Goal: Task Accomplishment & Management: Complete application form

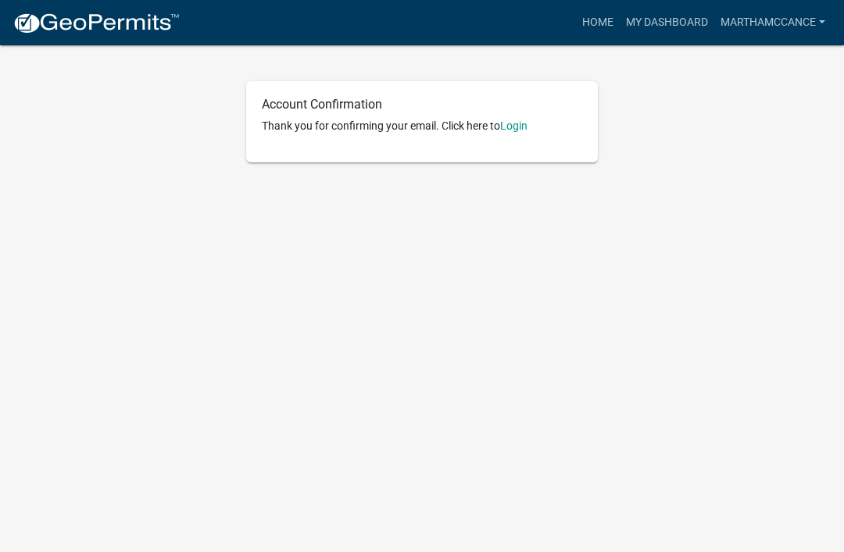
click at [523, 127] on link "Login" at bounding box center [513, 126] width 27 height 12
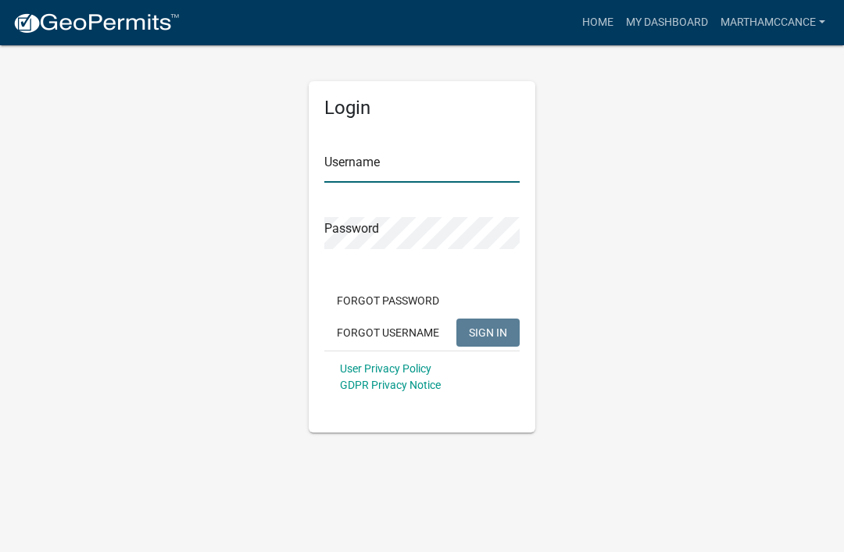
click at [353, 173] on input "Username" at bounding box center [421, 167] width 195 height 32
type input "marthamccance"
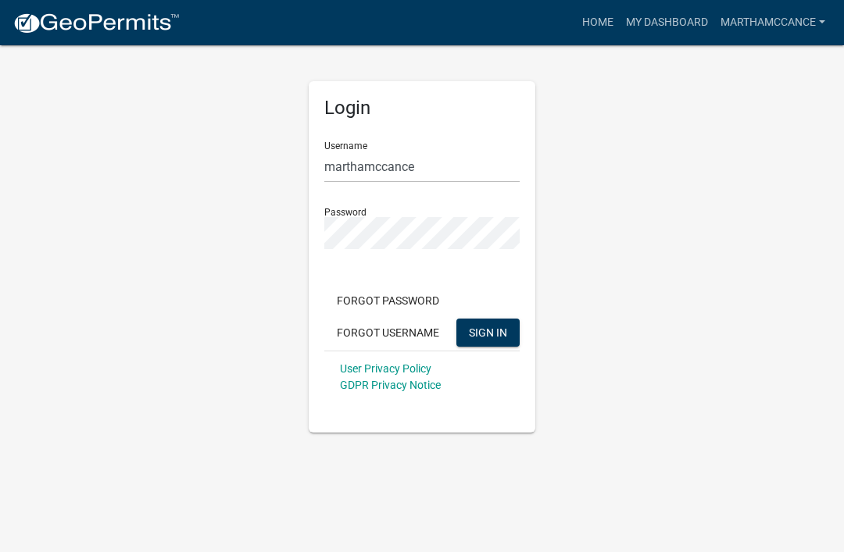
click at [487, 332] on button "SIGN IN" at bounding box center [487, 333] width 63 height 28
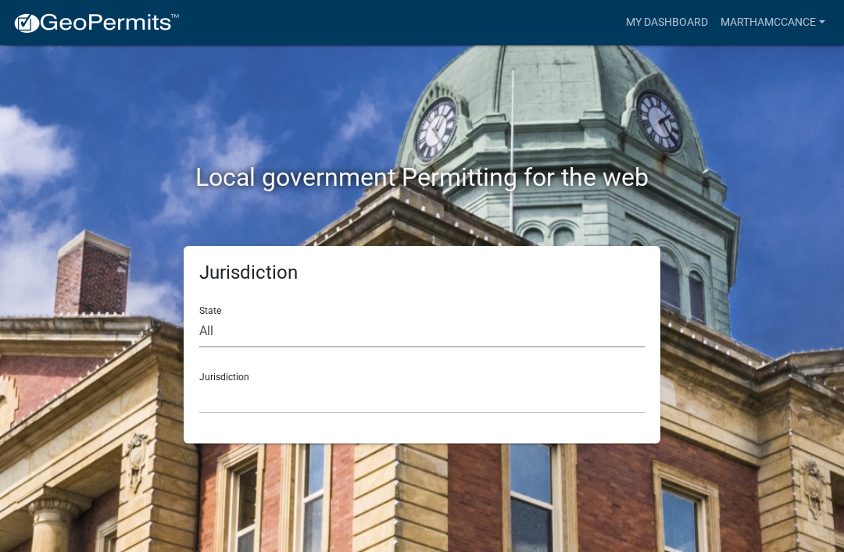
click at [234, 316] on select "All [US_STATE] [US_STATE] [US_STATE] [US_STATE] [US_STATE] [US_STATE] [US_STATE…" at bounding box center [421, 332] width 445 height 32
select select "[US_STATE]"
click at [248, 373] on div "Jurisdiction [GEOGRAPHIC_DATA], [US_STATE][PERSON_NAME][GEOGRAPHIC_DATA], [US_S…" at bounding box center [421, 387] width 445 height 54
click at [223, 402] on select "[GEOGRAPHIC_DATA], [US_STATE][PERSON_NAME][GEOGRAPHIC_DATA], [US_STATE][PERSON_…" at bounding box center [421, 398] width 445 height 32
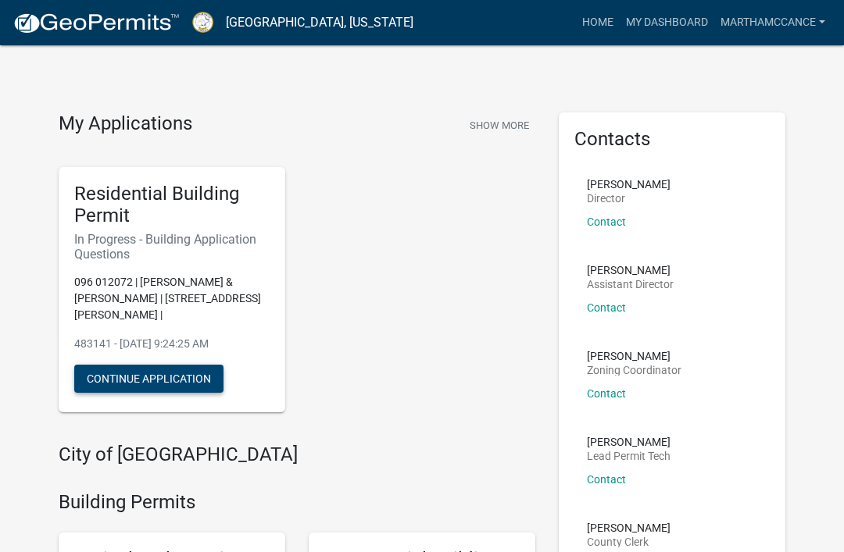
click at [196, 365] on button "Continue Application" at bounding box center [148, 379] width 149 height 28
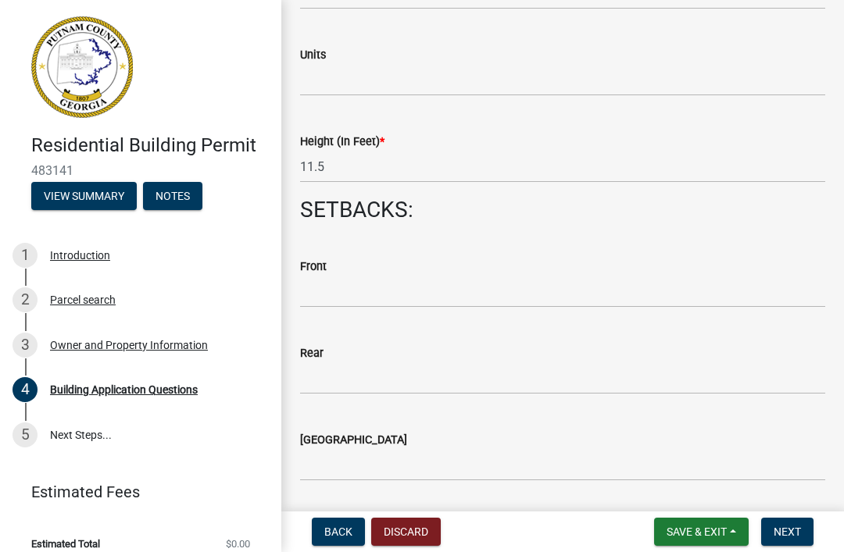
scroll to position [2095, 0]
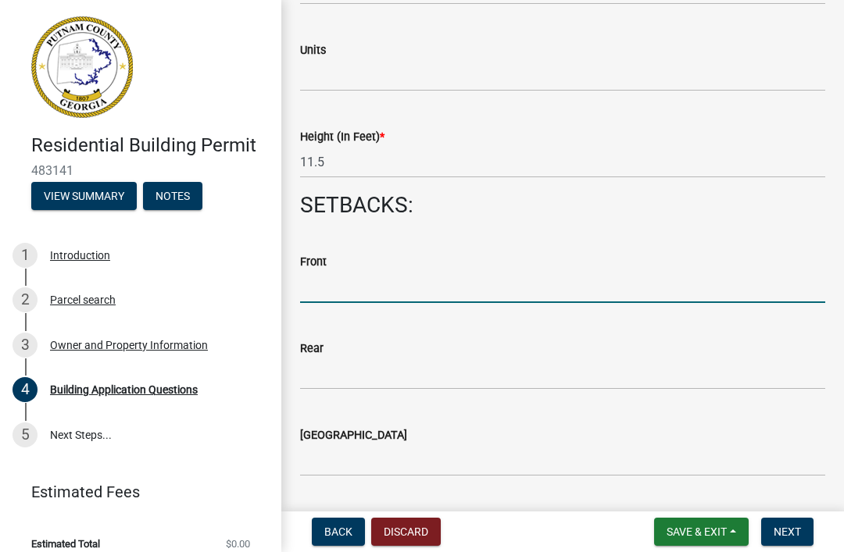
click at [334, 280] on input "text" at bounding box center [562, 287] width 525 height 32
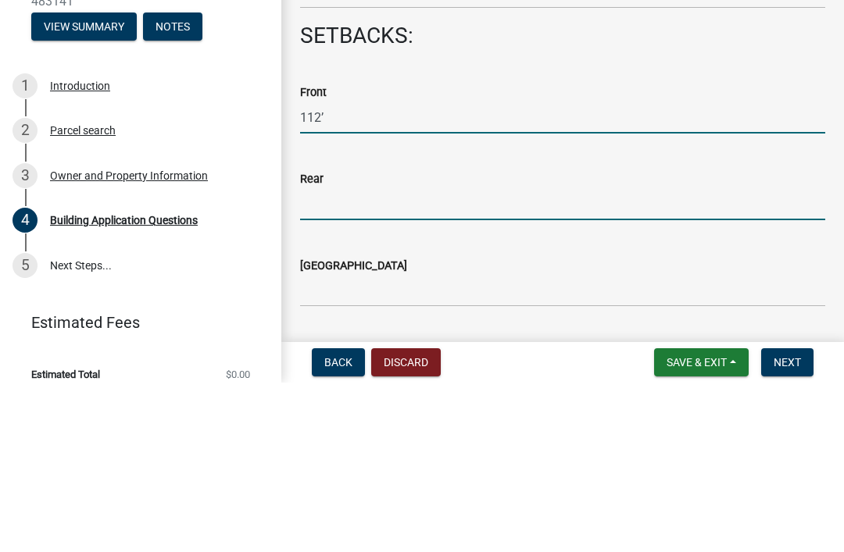
click at [324, 358] on input "text" at bounding box center [562, 374] width 525 height 32
type input "112"
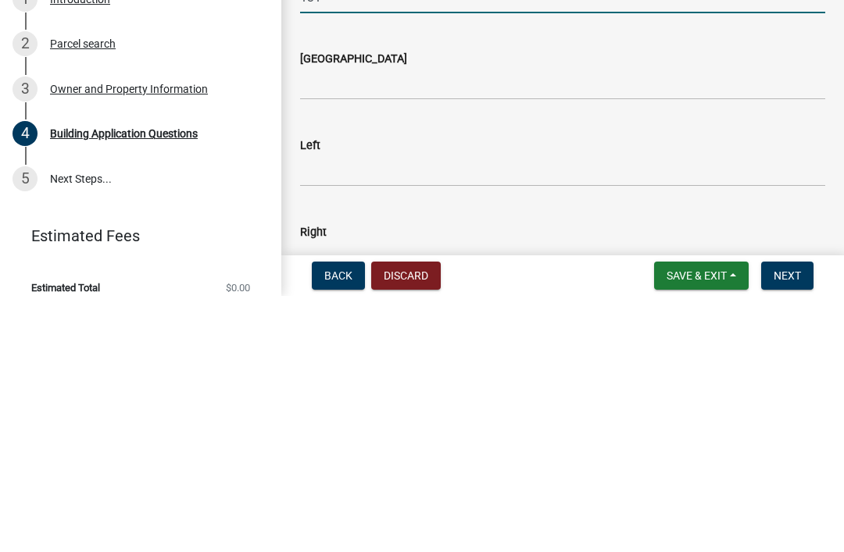
scroll to position [2215, 0]
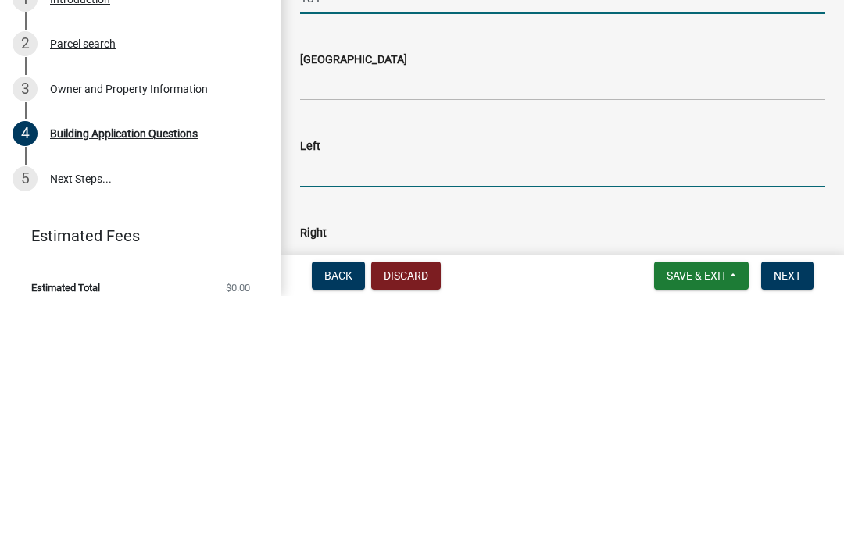
click at [334, 412] on input "text" at bounding box center [562, 428] width 525 height 32
type input "131"
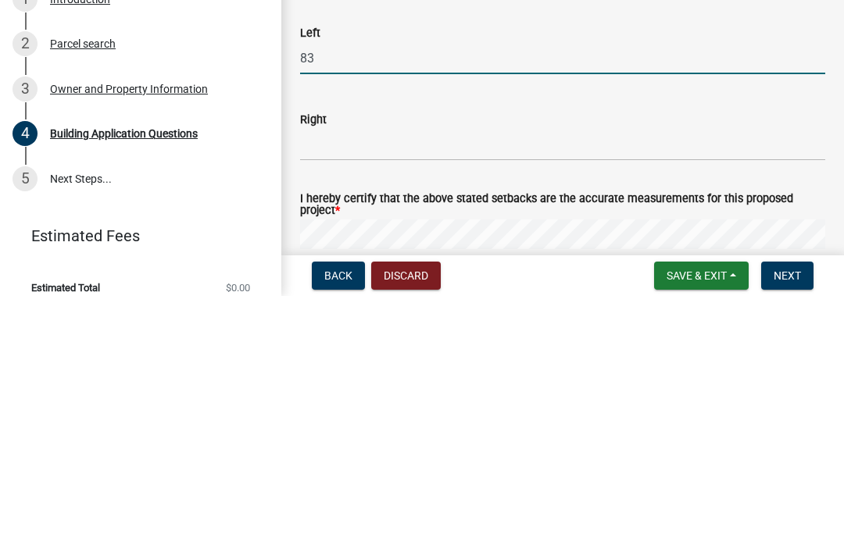
scroll to position [2338, 0]
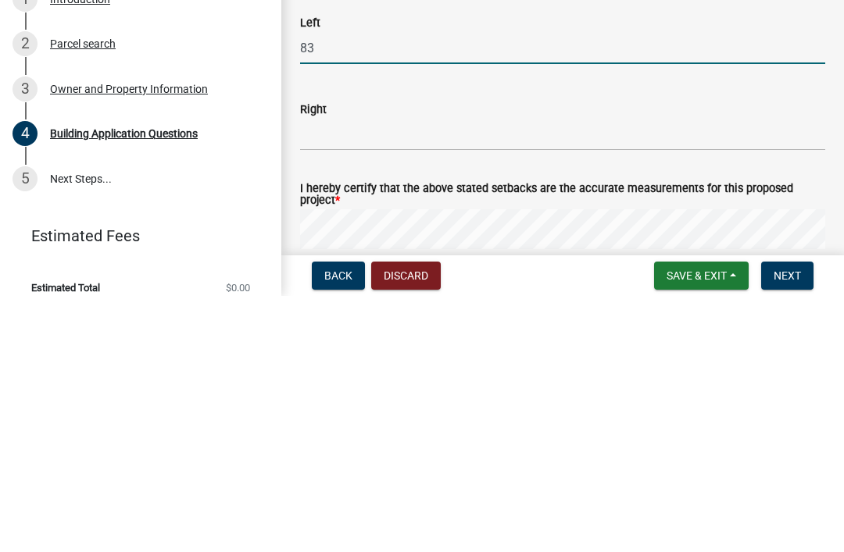
type input "83"
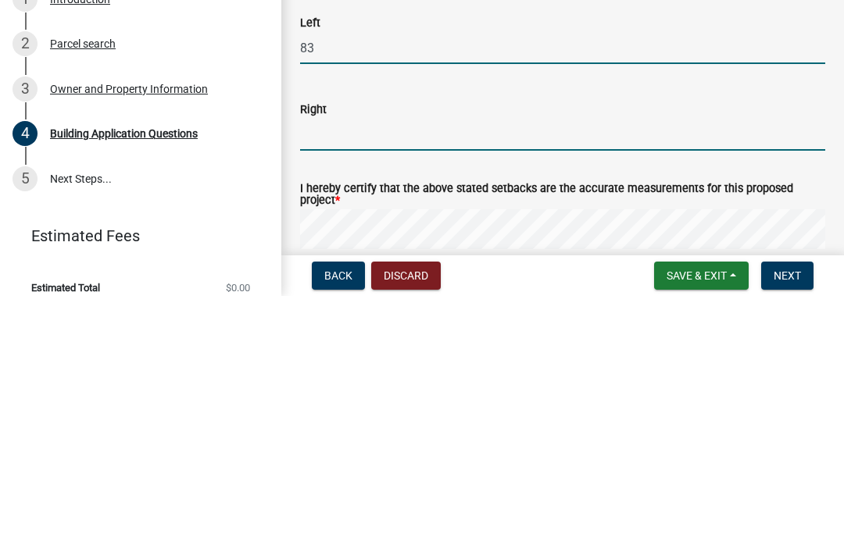
click at [320, 375] on input "text" at bounding box center [562, 391] width 525 height 32
type input "3"
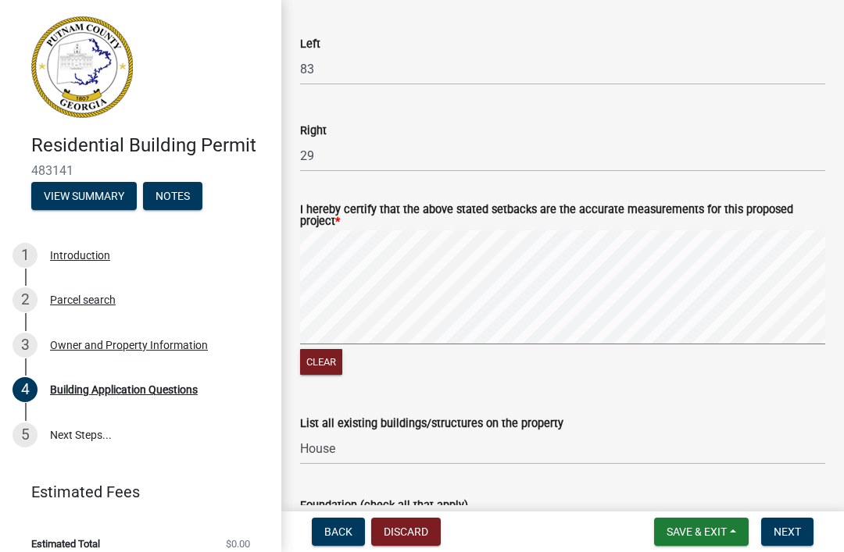
scroll to position [2577, 0]
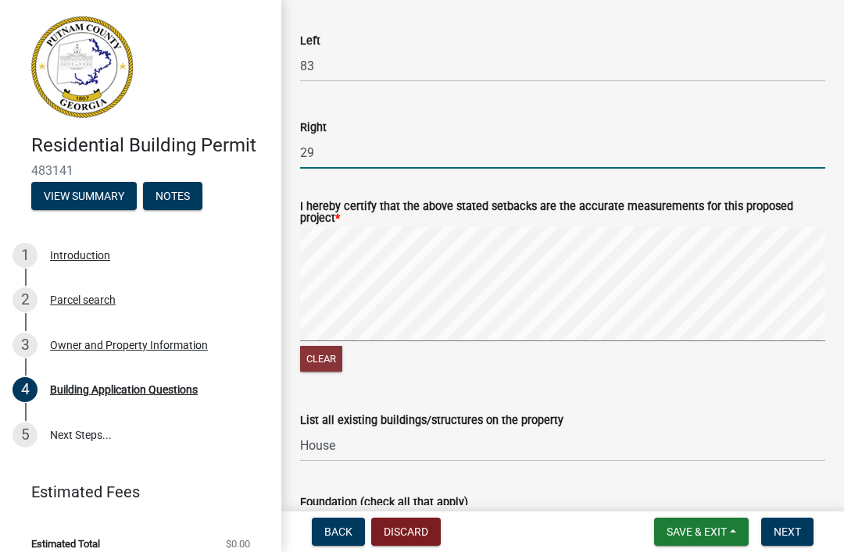
type input "29"
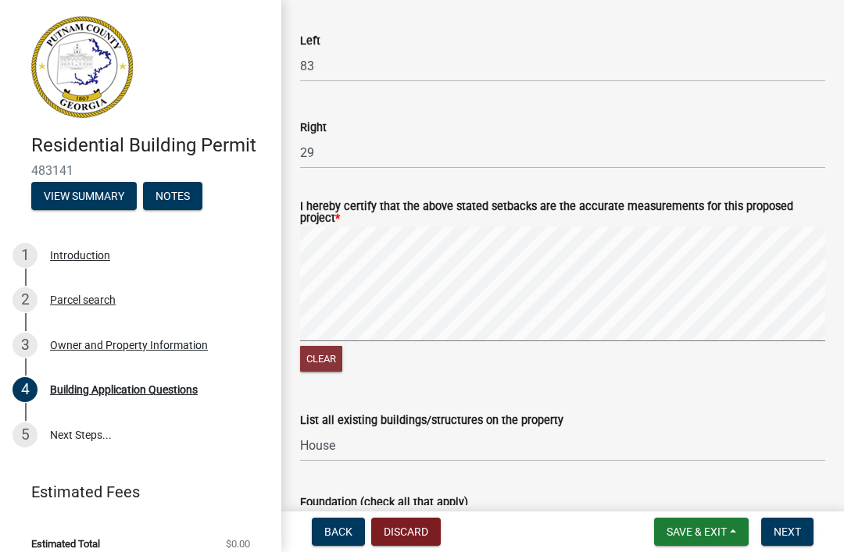
click at [323, 359] on button "Clear" at bounding box center [321, 359] width 42 height 26
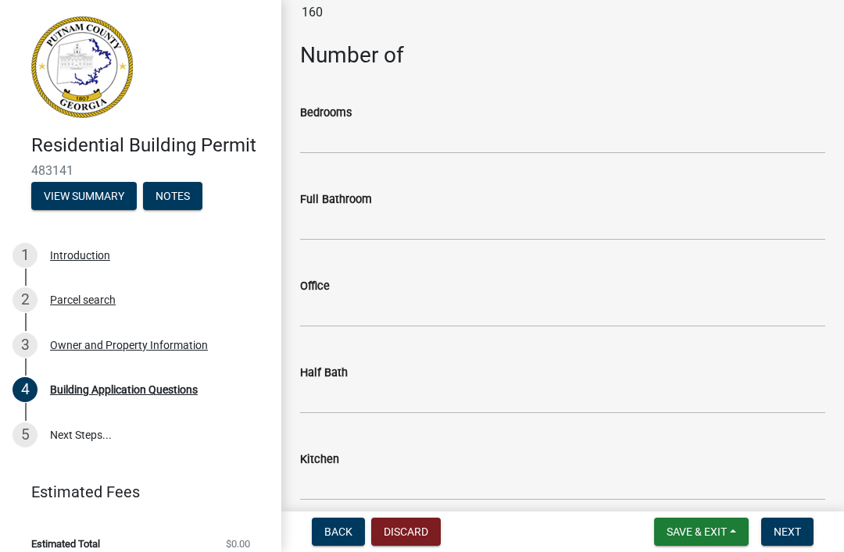
scroll to position [1429, 0]
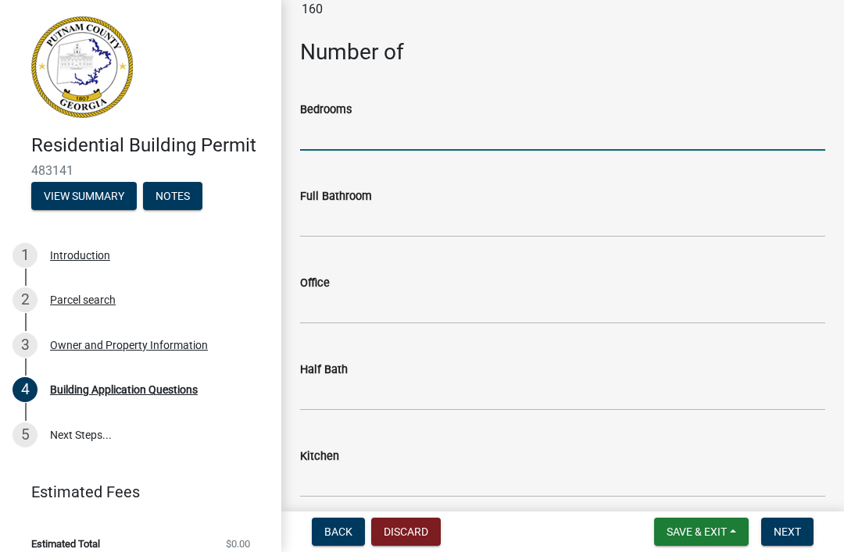
click at [320, 136] on input "text" at bounding box center [562, 135] width 525 height 32
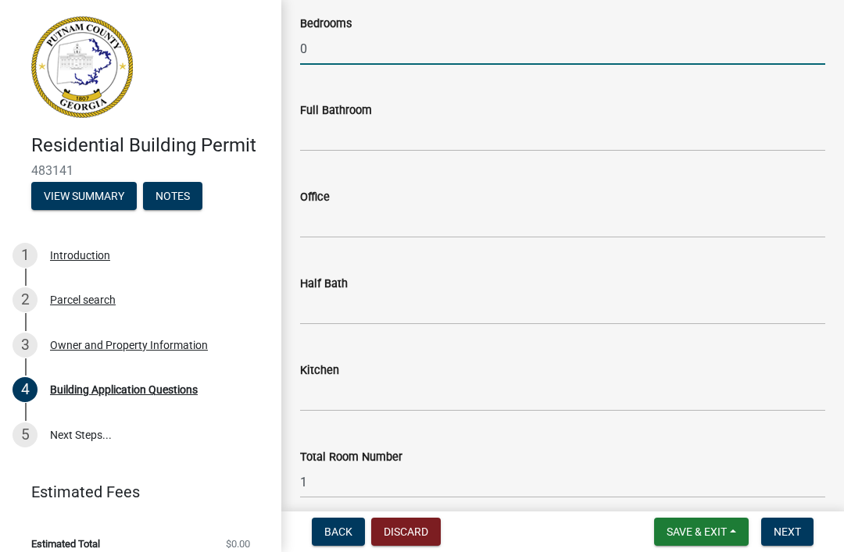
scroll to position [1523, 0]
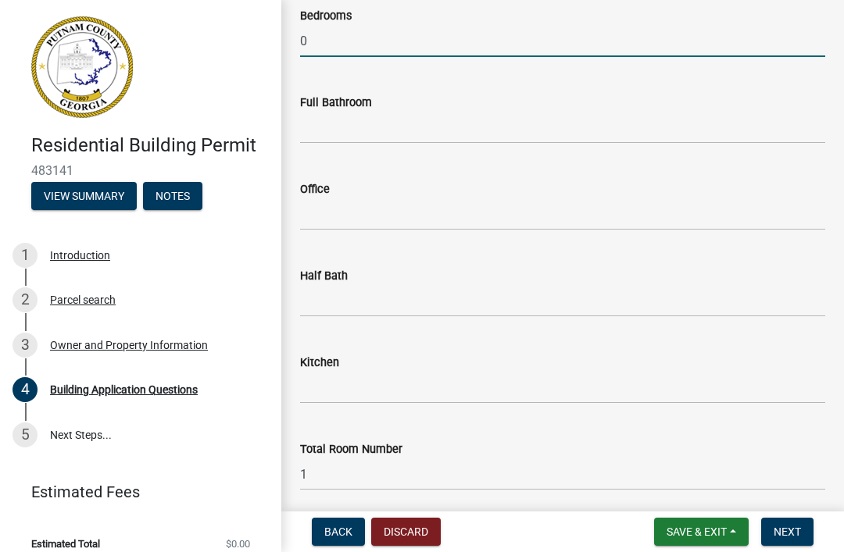
type input "0"
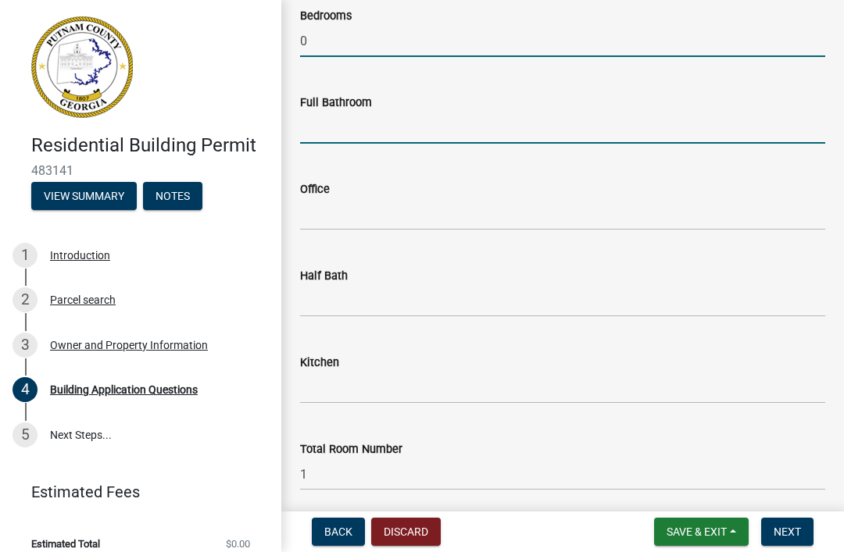
click at [327, 127] on input "text" at bounding box center [562, 128] width 525 height 32
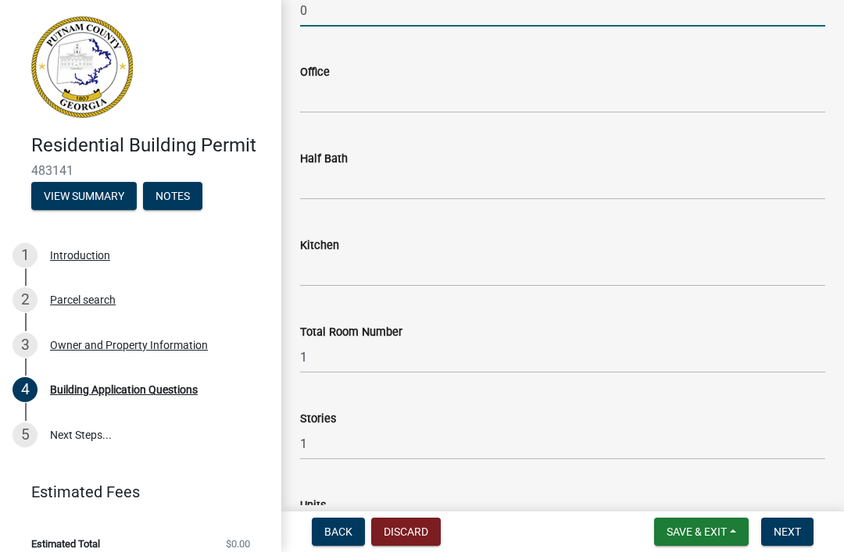
scroll to position [1643, 0]
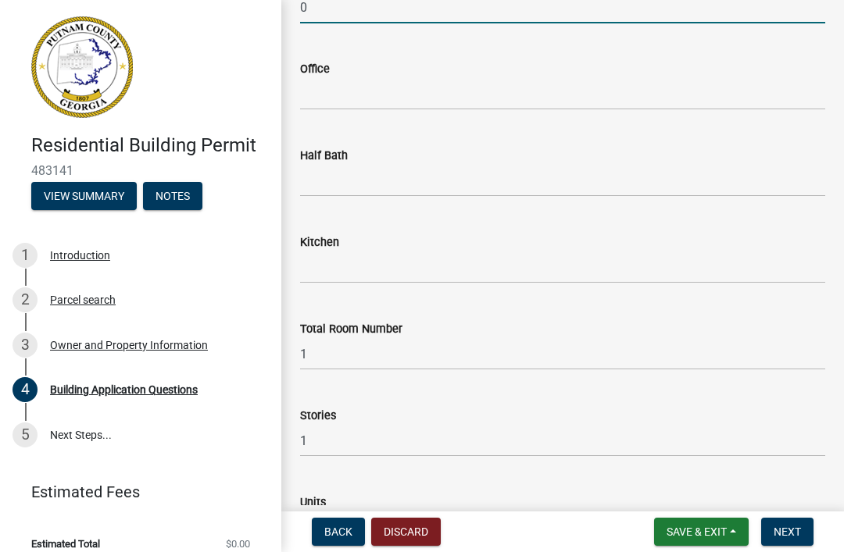
type input "0"
click at [316, 92] on input "text" at bounding box center [562, 94] width 525 height 32
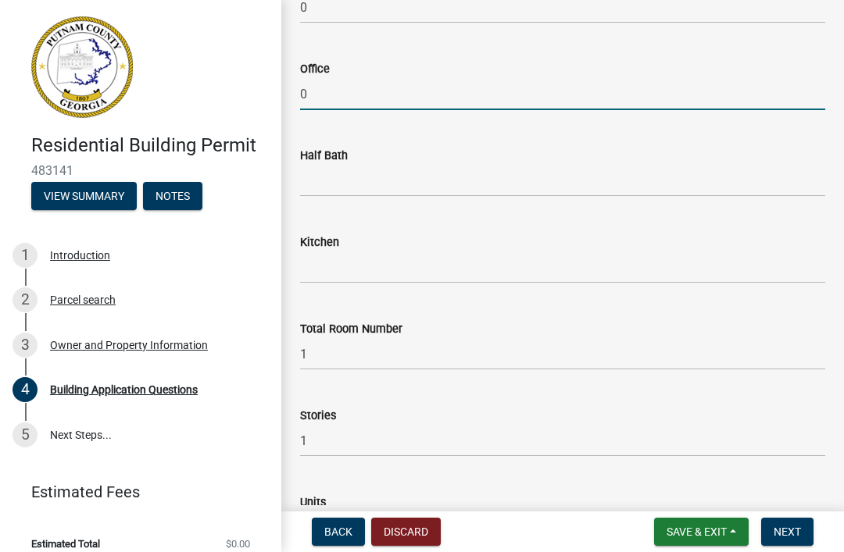
type input "0"
click at [315, 186] on input "text" at bounding box center [562, 181] width 525 height 32
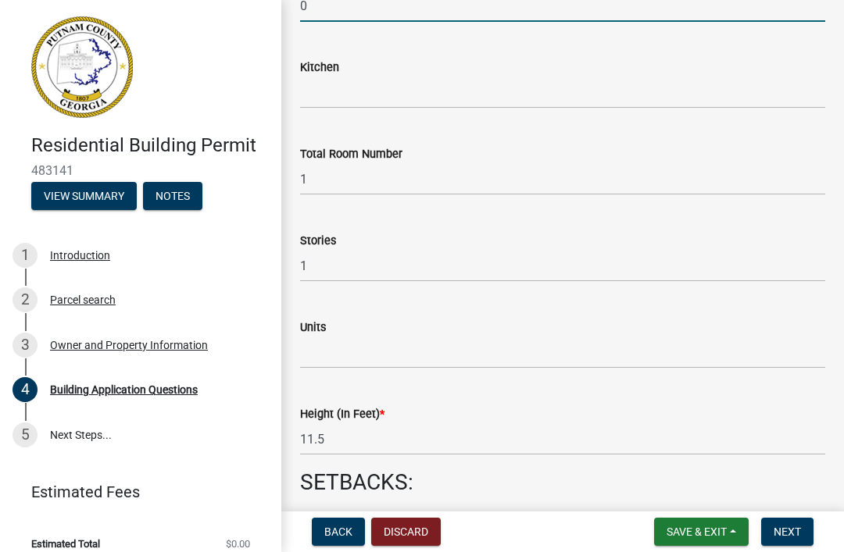
scroll to position [1816, 0]
type input "0"
click at [328, 98] on input "text" at bounding box center [562, 94] width 525 height 32
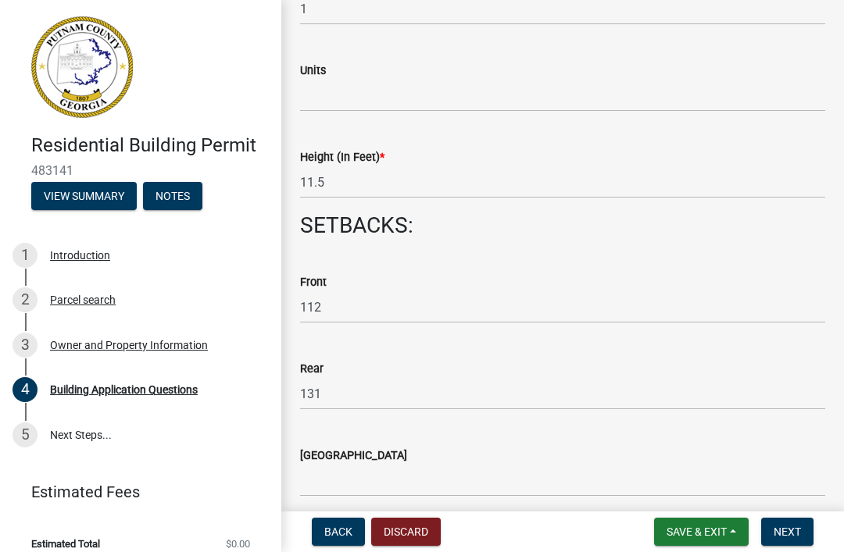
scroll to position [2074, 0]
type input "0"
click at [316, 96] on input "text" at bounding box center [562, 96] width 525 height 32
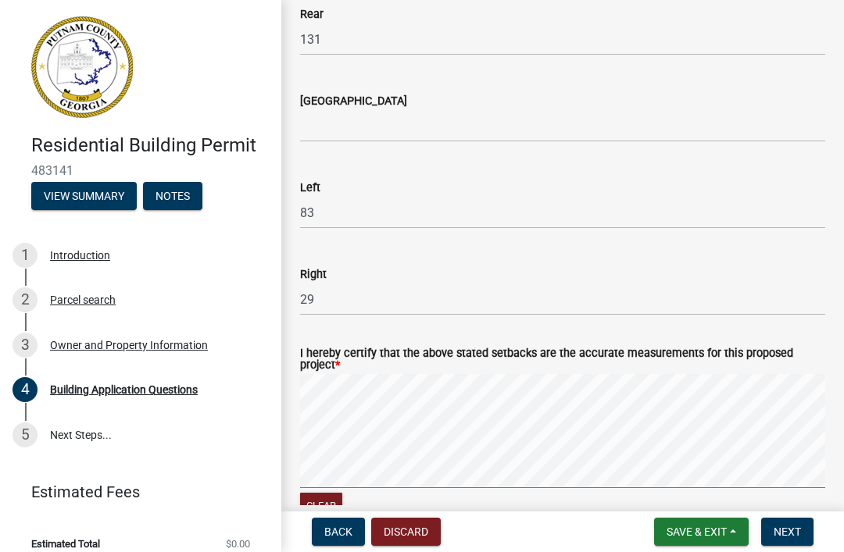
scroll to position [2430, 0]
type input "1"
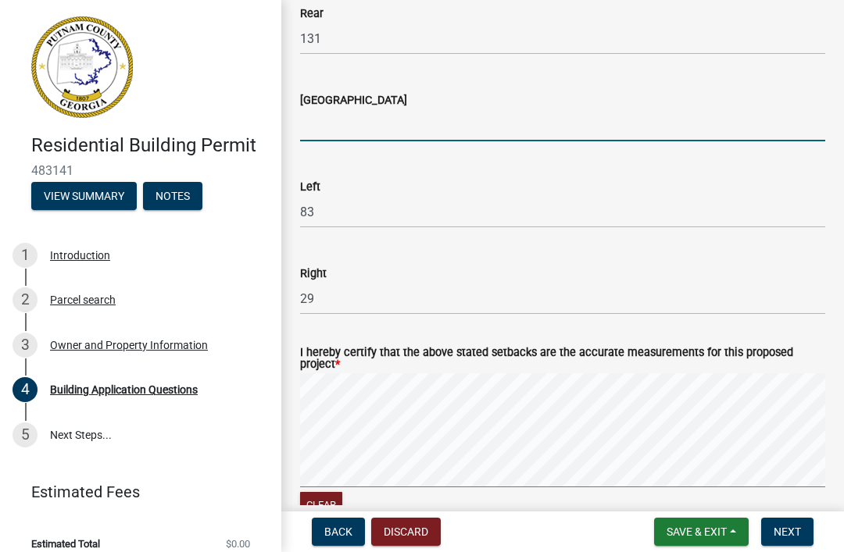
click at [340, 127] on input "text" at bounding box center [562, 125] width 525 height 32
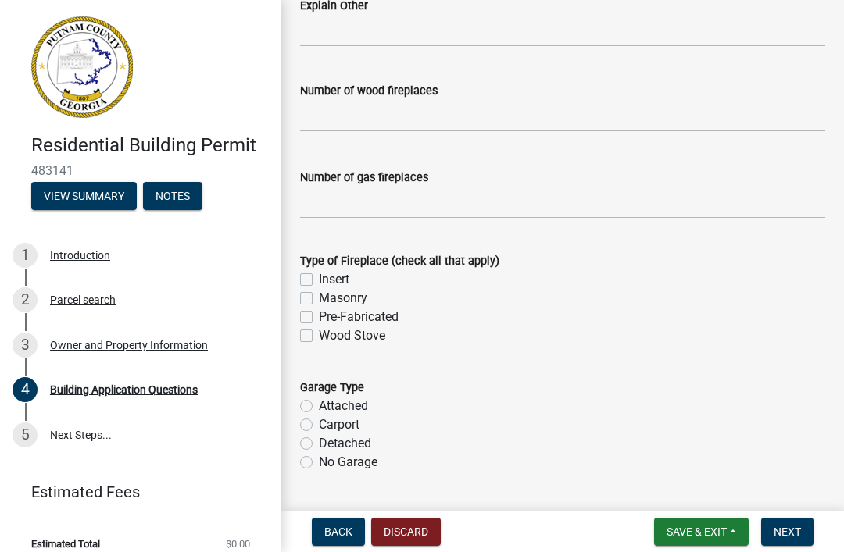
scroll to position [4430, 0]
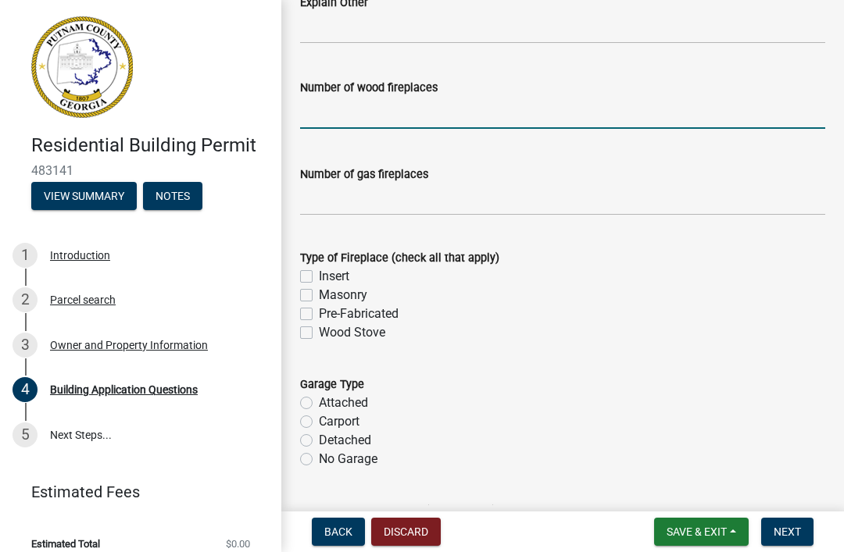
click at [326, 126] on input "text" at bounding box center [562, 113] width 525 height 32
type input "0"
click at [306, 200] on input "text" at bounding box center [562, 200] width 525 height 32
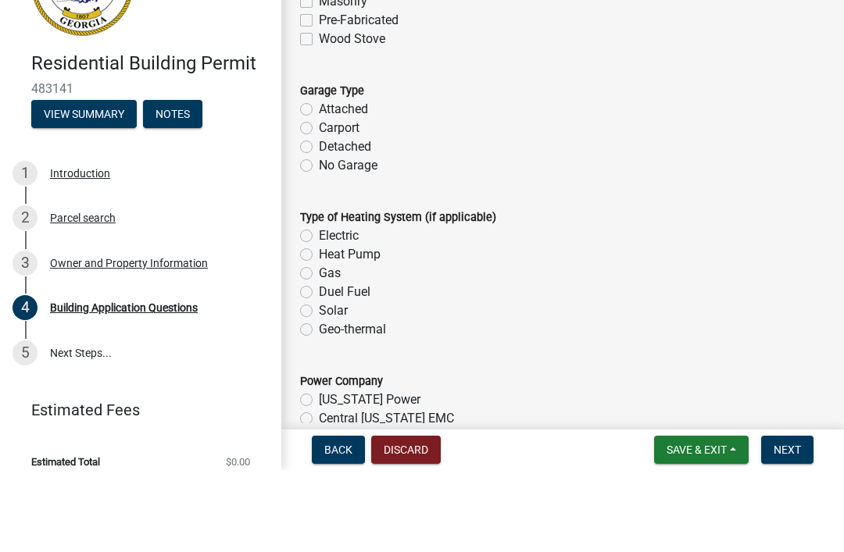
scroll to position [4648, 0]
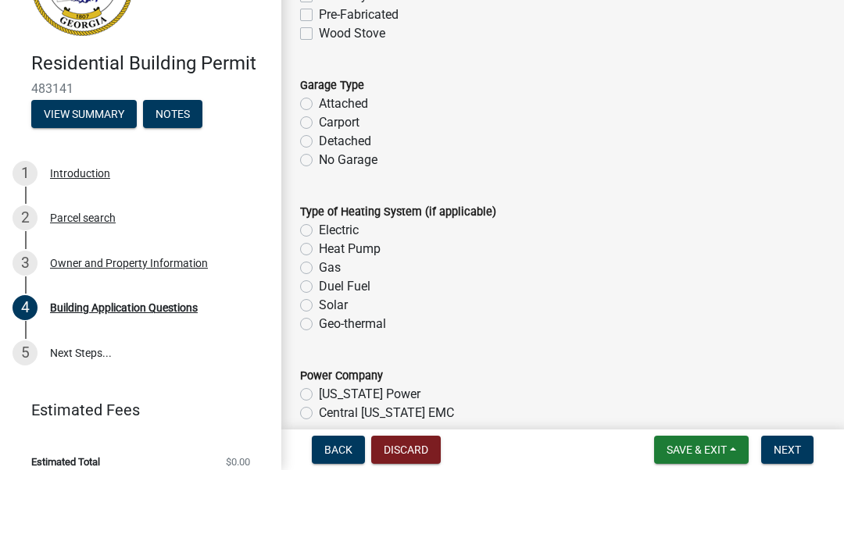
type input "0"
click at [302, 233] on div "No Garage" at bounding box center [562, 242] width 525 height 19
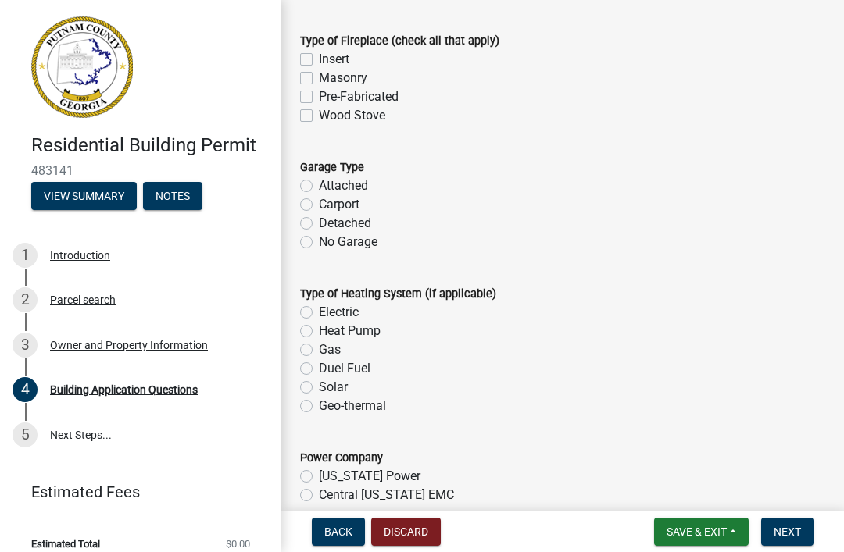
click at [319, 246] on label "No Garage" at bounding box center [348, 242] width 59 height 19
click at [319, 243] on input "No Garage" at bounding box center [324, 238] width 10 height 10
radio input "true"
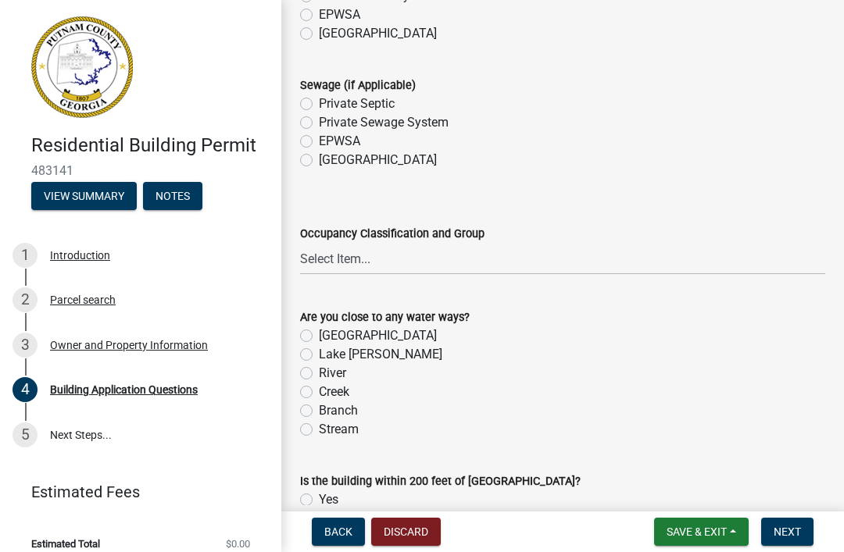
scroll to position [5287, 0]
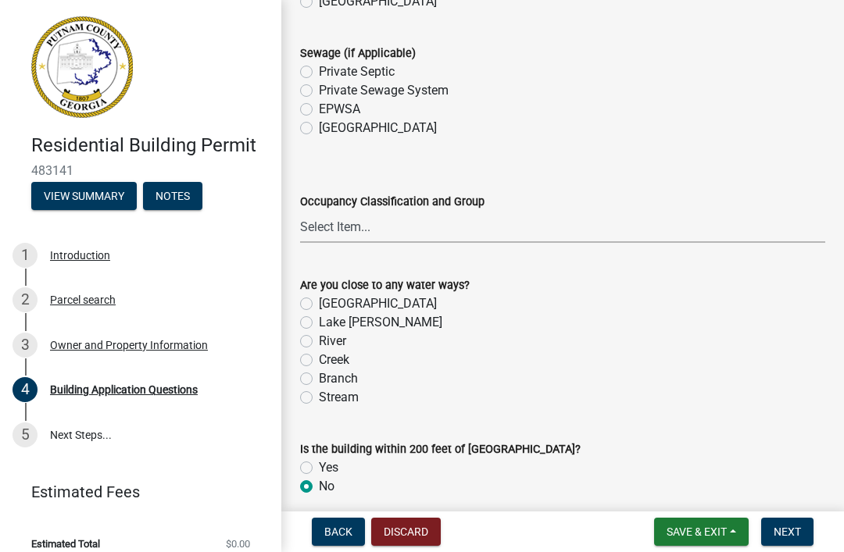
click at [336, 223] on select "Select Item... A-1 A-2 A-3 A-4 A-5 B M E F-1 F-2 R-1 R-2 R-3 R-4 H-1 H-2 H-4 H-…" at bounding box center [562, 227] width 525 height 32
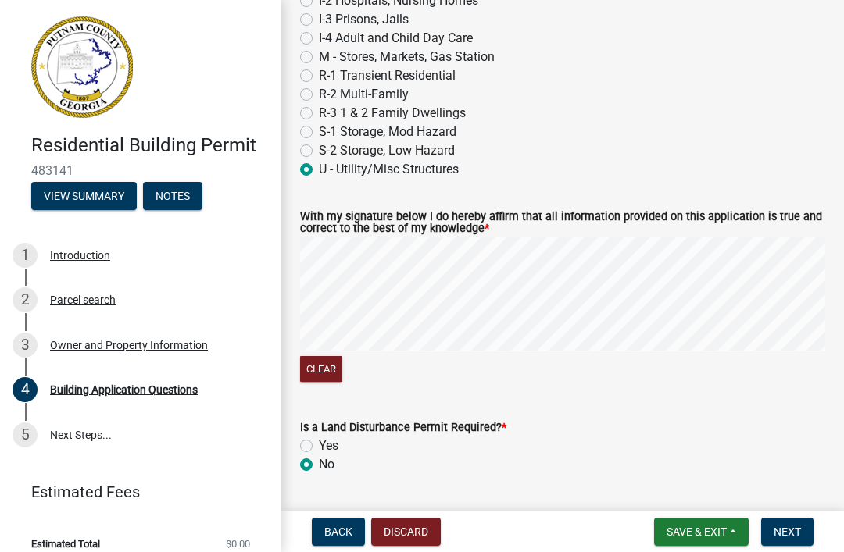
scroll to position [6657, 0]
click at [323, 368] on button "Clear" at bounding box center [321, 368] width 42 height 26
click at [786, 538] on span "Next" at bounding box center [786, 532] width 27 height 12
click at [788, 526] on span "Next" at bounding box center [786, 532] width 27 height 12
click at [695, 527] on span "Save & Exit" at bounding box center [696, 532] width 60 height 12
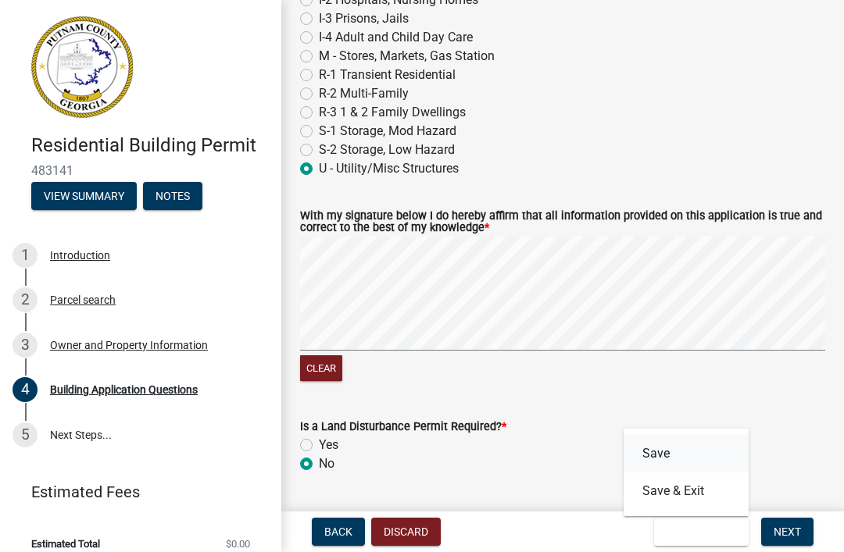
click at [659, 448] on button "Save" at bounding box center [685, 453] width 125 height 37
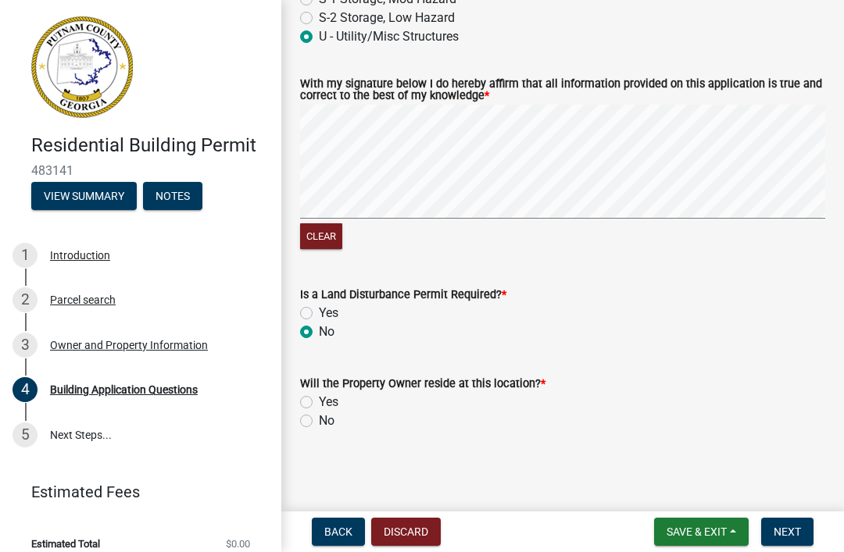
scroll to position [6788, 0]
click at [319, 423] on label "No" at bounding box center [327, 421] width 16 height 19
click at [319, 423] on input "No" at bounding box center [324, 417] width 10 height 10
radio input "true"
click at [790, 536] on span "Next" at bounding box center [786, 532] width 27 height 12
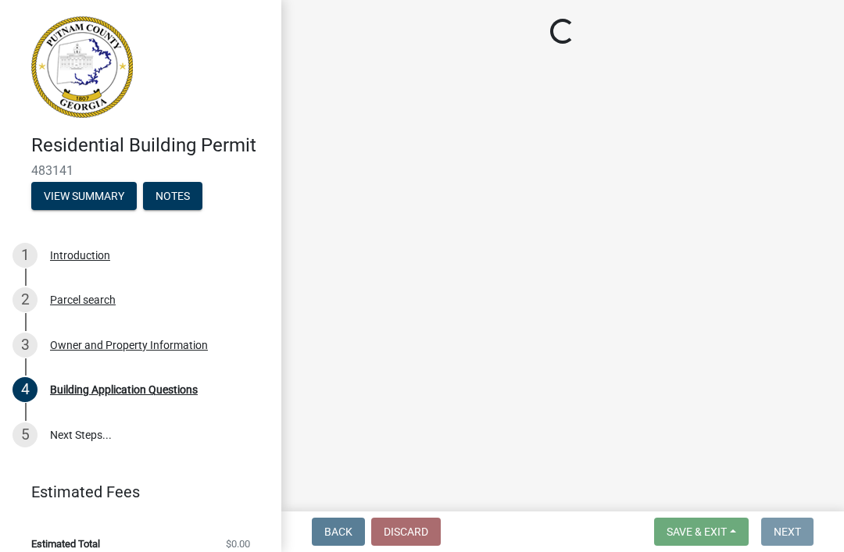
scroll to position [0, 0]
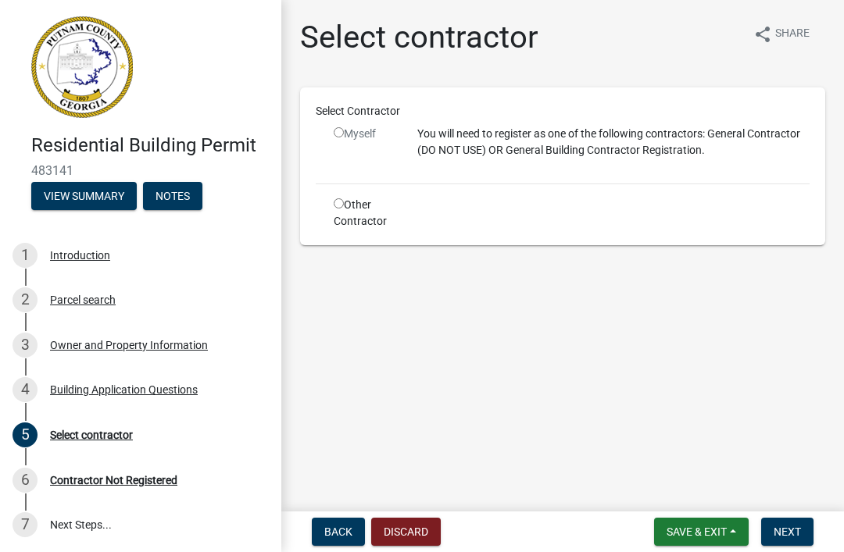
click at [336, 131] on input "radio" at bounding box center [339, 132] width 10 height 10
click at [343, 133] on input "radio" at bounding box center [339, 132] width 10 height 10
click at [361, 130] on div "Myself" at bounding box center [364, 134] width 60 height 16
click at [340, 134] on input "radio" at bounding box center [339, 132] width 10 height 10
click at [341, 216] on div "Other Contractor" at bounding box center [364, 213] width 84 height 33
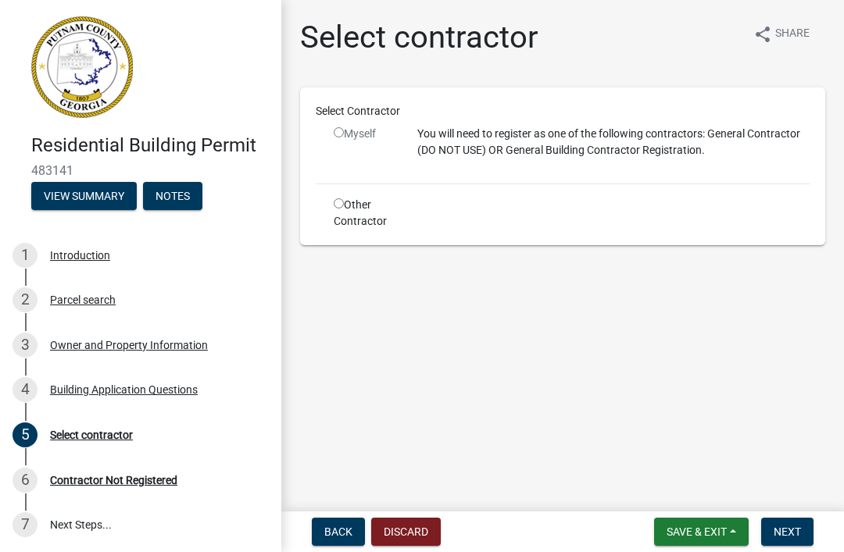
click at [465, 148] on p "You will need to register as one of the following contractors: General Contract…" at bounding box center [613, 142] width 392 height 33
click at [341, 128] on input "radio" at bounding box center [339, 132] width 10 height 10
click at [796, 537] on span "Next" at bounding box center [786, 532] width 27 height 12
click at [338, 127] on input "radio" at bounding box center [339, 132] width 10 height 10
radio input "false"
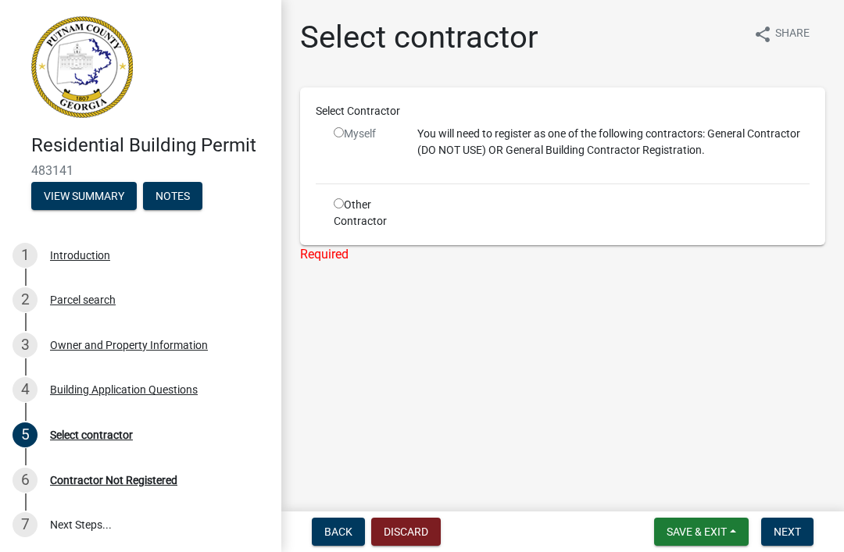
click at [493, 152] on p "You will need to register as one of the following contractors: General Contract…" at bounding box center [613, 142] width 392 height 33
click at [327, 130] on div "Myself" at bounding box center [364, 148] width 84 height 45
click at [316, 134] on div "Select Contractor Myself You will need to register as one of the following cont…" at bounding box center [563, 166] width 494 height 127
click at [340, 220] on div "Other Contractor" at bounding box center [364, 213] width 84 height 33
click at [347, 128] on div "Myself" at bounding box center [364, 134] width 60 height 16
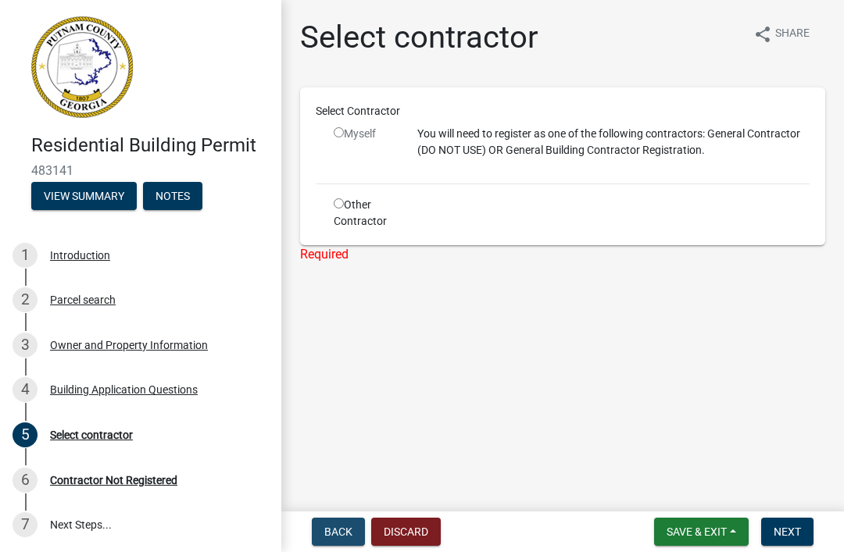
click at [335, 519] on button "Back" at bounding box center [338, 532] width 53 height 28
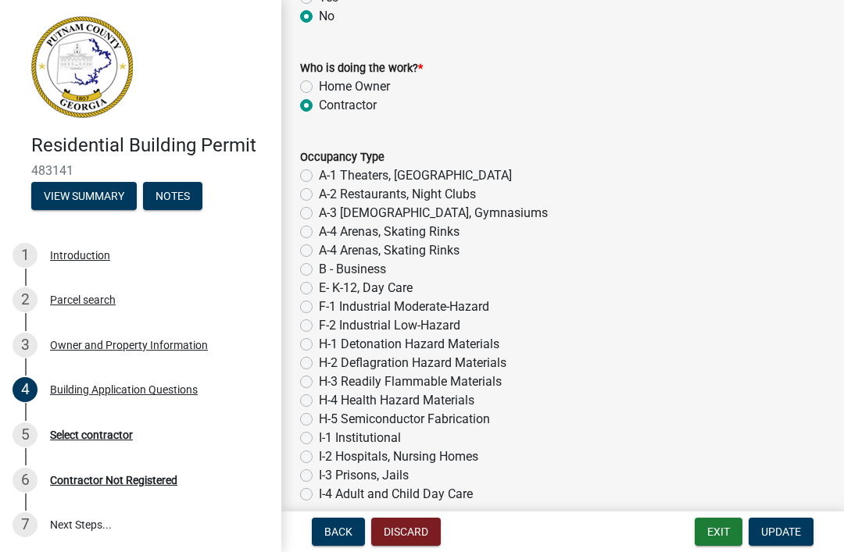
scroll to position [6202, 0]
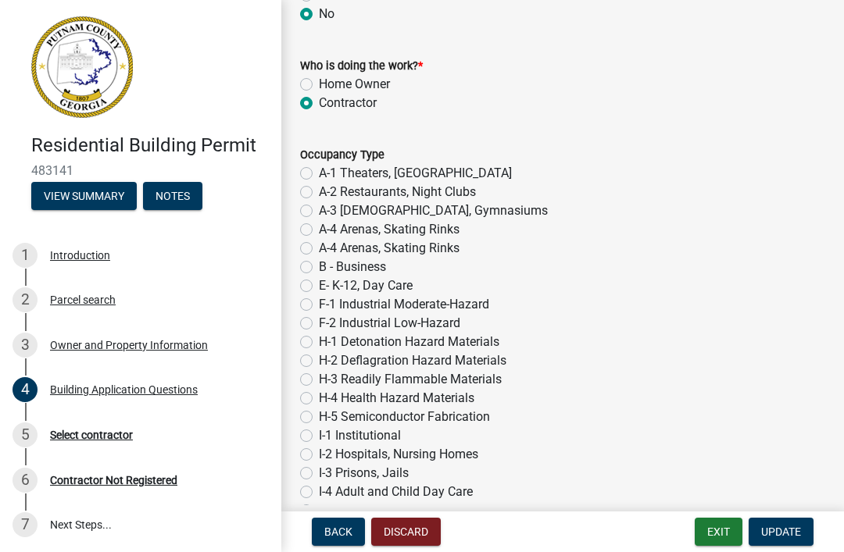
click at [319, 79] on label "Home Owner" at bounding box center [354, 84] width 71 height 19
click at [319, 79] on input "Home Owner" at bounding box center [324, 80] width 10 height 10
radio input "true"
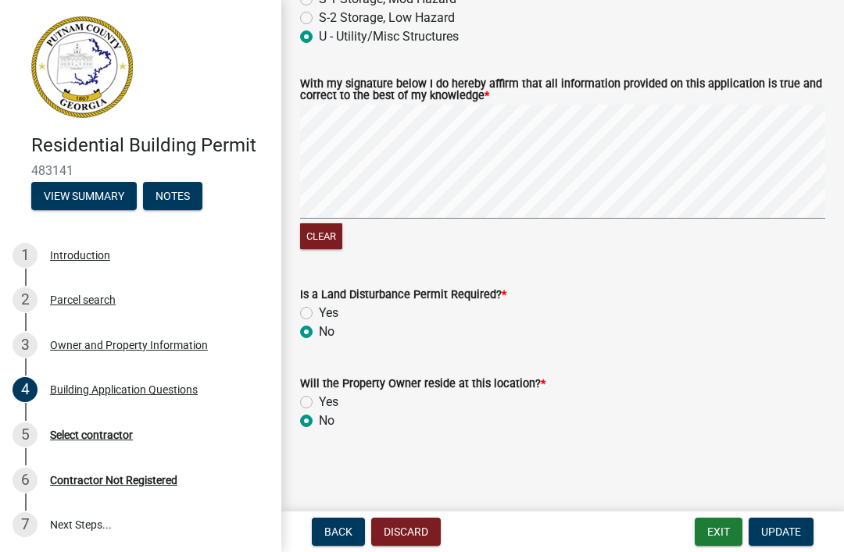
scroll to position [6788, 0]
click at [796, 537] on span "Update" at bounding box center [781, 532] width 40 height 12
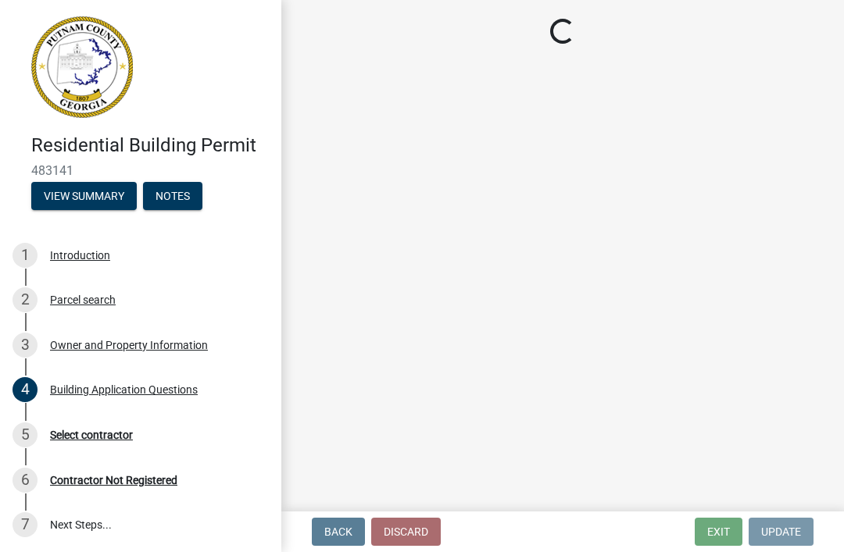
scroll to position [0, 0]
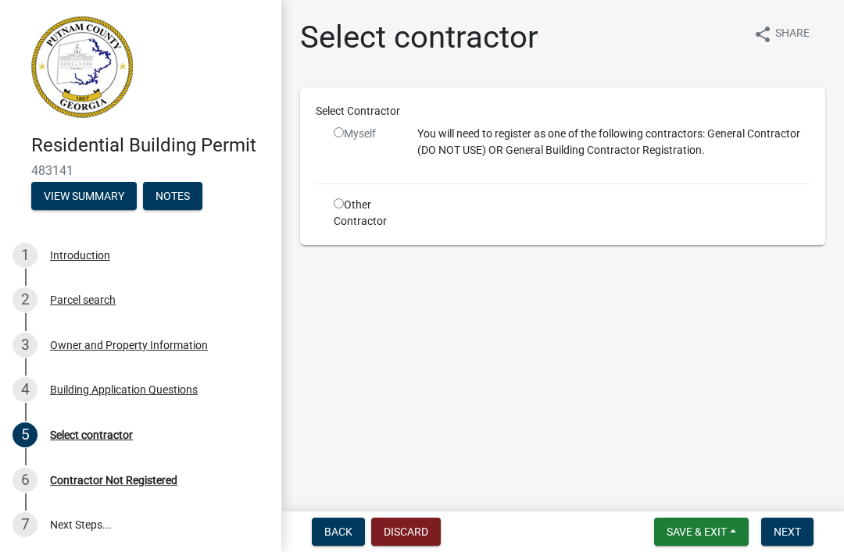
click at [349, 127] on div "Myself" at bounding box center [364, 134] width 60 height 16
click at [325, 141] on div "Myself" at bounding box center [364, 148] width 84 height 45
click at [528, 135] on p "You will need to register as one of the following contractors: General Contract…" at bounding box center [613, 142] width 392 height 33
click at [341, 134] on input "radio" at bounding box center [339, 132] width 10 height 10
radio input "false"
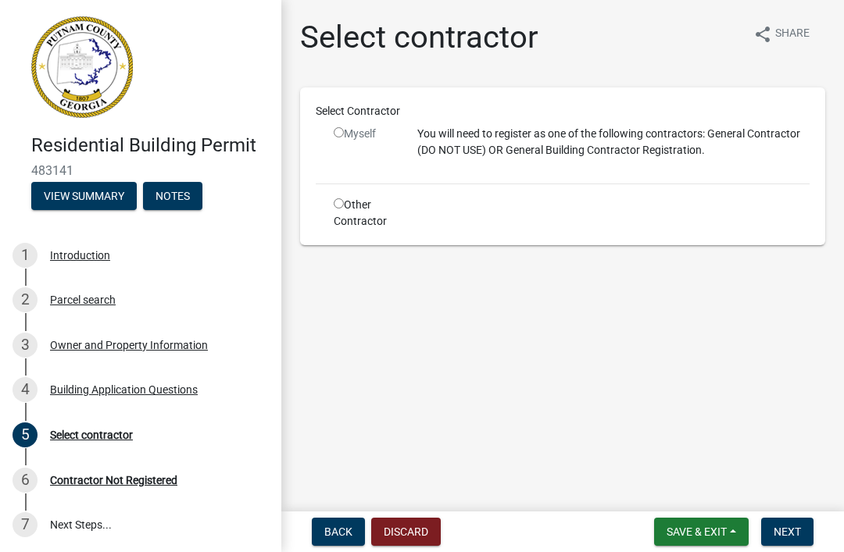
click at [800, 538] on span "Next" at bounding box center [786, 532] width 27 height 12
click at [694, 537] on span "Save & Exit" at bounding box center [696, 532] width 60 height 12
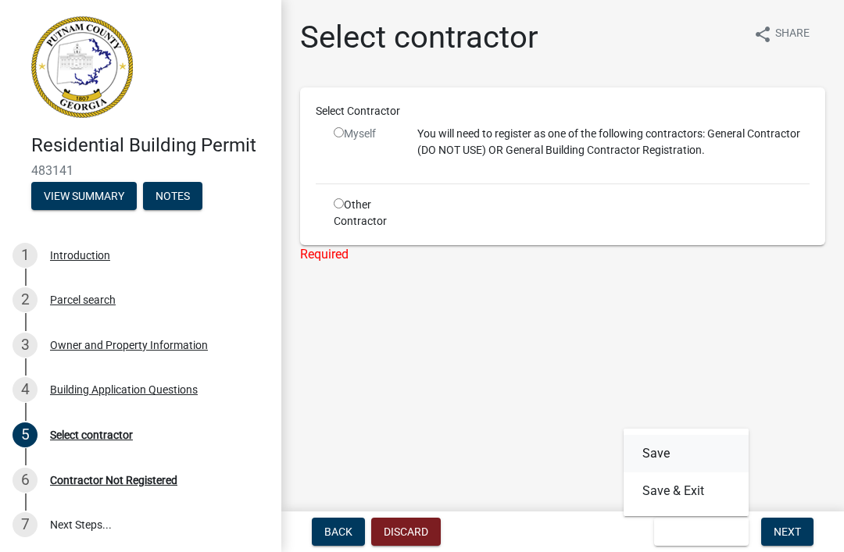
click at [651, 454] on button "Save" at bounding box center [685, 453] width 125 height 37
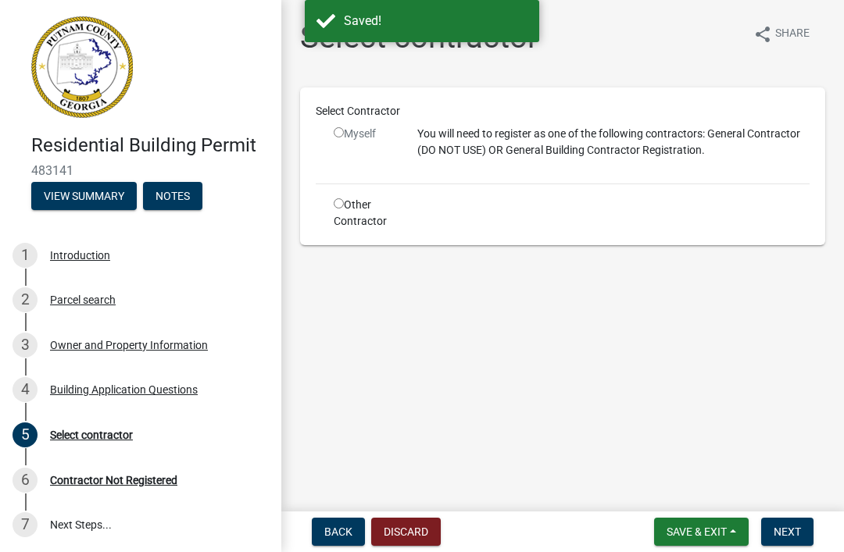
click at [341, 136] on input "radio" at bounding box center [339, 132] width 10 height 10
radio input "false"
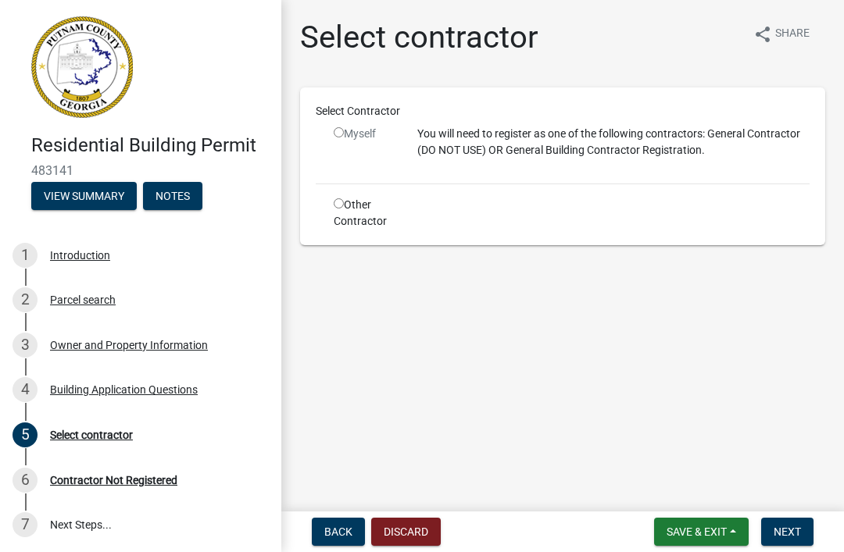
click at [325, 135] on div "Myself" at bounding box center [364, 148] width 84 height 45
click at [514, 143] on p "You will need to register as one of the following contractors: General Contract…" at bounding box center [613, 142] width 392 height 33
click at [796, 536] on span "Next" at bounding box center [786, 532] width 27 height 12
click at [344, 522] on button "Back" at bounding box center [338, 532] width 53 height 28
